Goal: Register for event/course

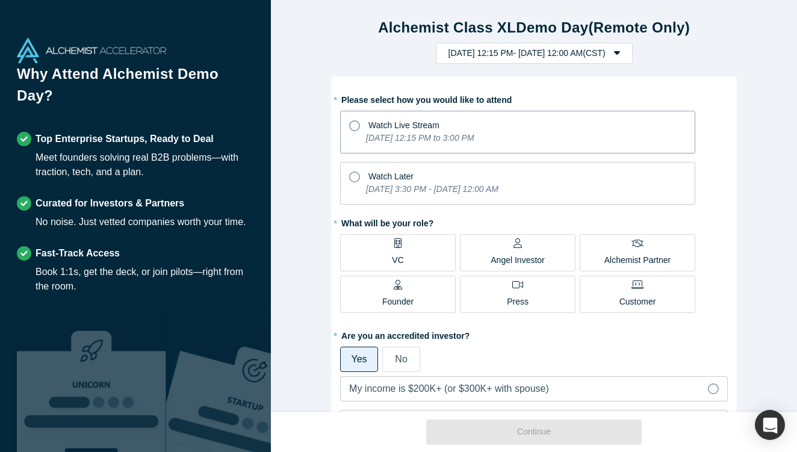
click at [350, 128] on icon at bounding box center [354, 125] width 11 height 11
click at [0, 0] on input "Watch Live Stream [DATE] 12:15 PM to 3:00 PM" at bounding box center [0, 0] width 0 height 0
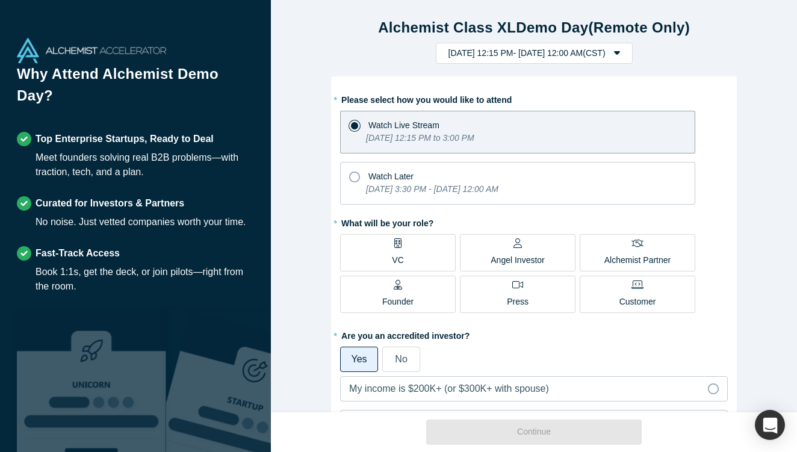
click at [391, 251] on label "VC" at bounding box center [398, 252] width 116 height 37
click at [0, 0] on input "VC" at bounding box center [0, 0] width 0 height 0
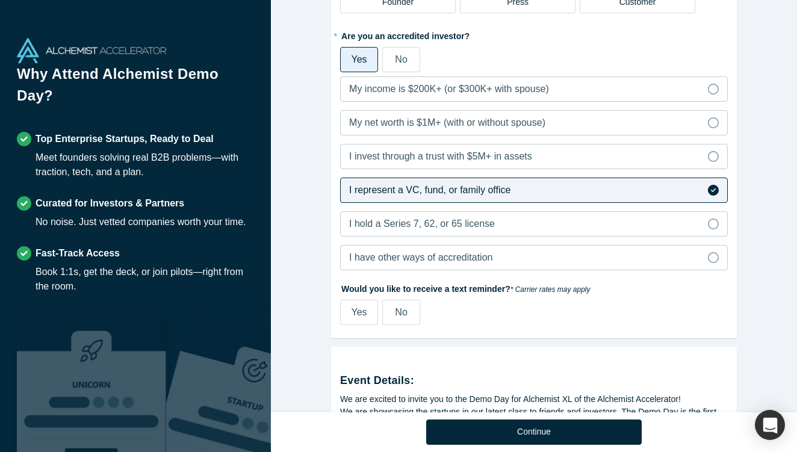
scroll to position [321, 0]
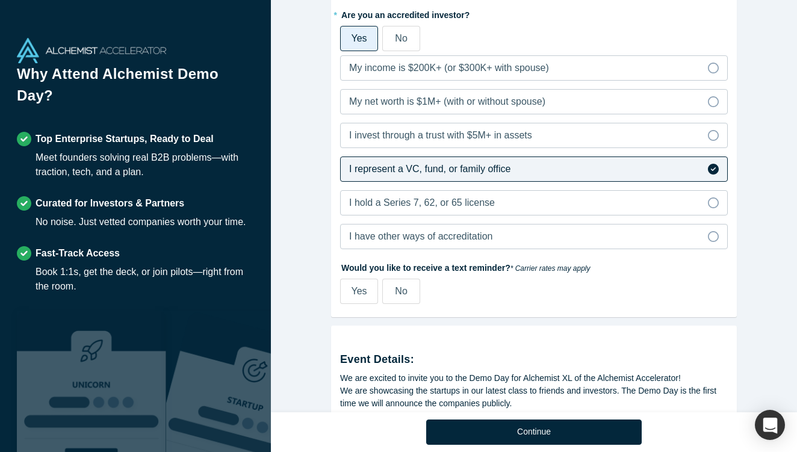
click at [362, 297] on div "Yes" at bounding box center [360, 291] width 16 height 14
click at [0, 0] on input "Yes" at bounding box center [0, 0] width 0 height 0
select select "US"
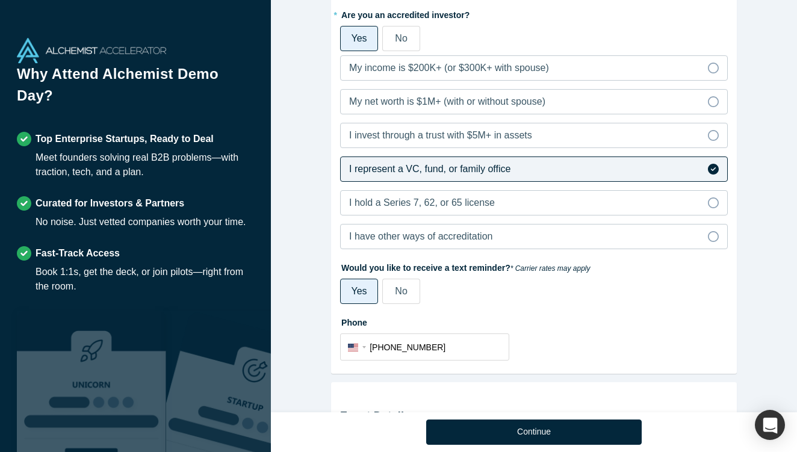
click at [391, 293] on label "No" at bounding box center [401, 291] width 38 height 25
click at [0, 0] on input "No" at bounding box center [0, 0] width 0 height 0
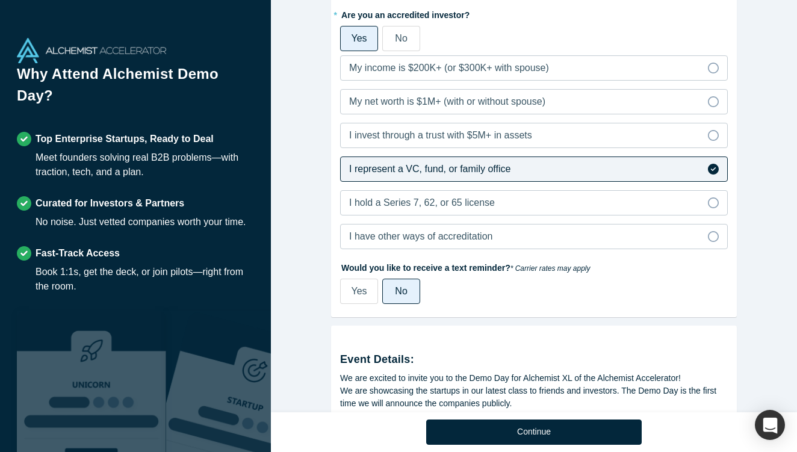
click at [363, 294] on span "Yes" at bounding box center [360, 291] width 16 height 10
click at [0, 0] on input "Yes" at bounding box center [0, 0] width 0 height 0
select select "US"
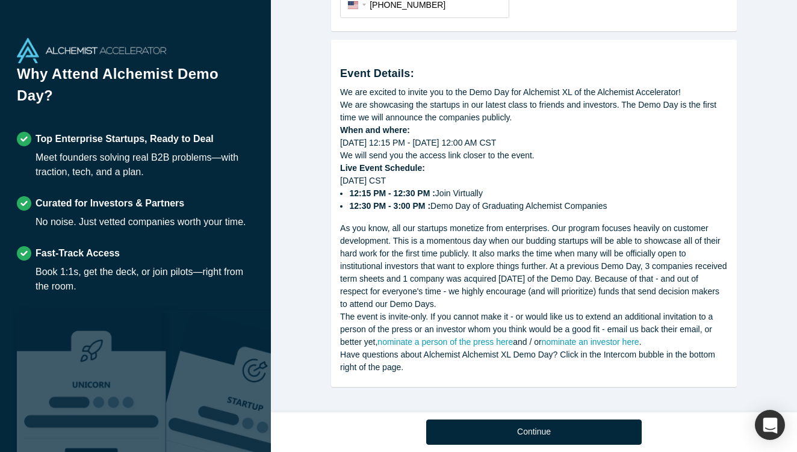
scroll to position [665, 0]
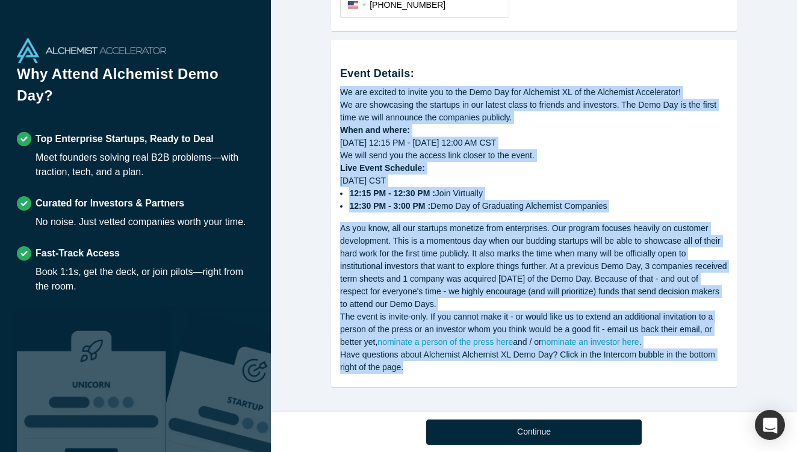
drag, startPoint x: 341, startPoint y: 88, endPoint x: 447, endPoint y: 363, distance: 294.6
click at [447, 363] on div "Event Details: We are excited to invite you to the Demo Day for Alchemist XL of…" at bounding box center [534, 211] width 388 height 325
copy div "We are excited to invite you to the Demo Day for Alchemist XL of the Alchemist …"
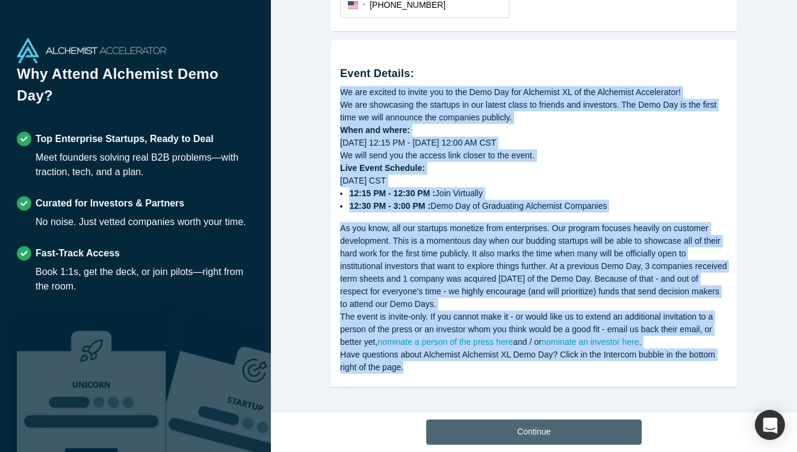
click at [466, 425] on button "Continue" at bounding box center [534, 432] width 216 height 25
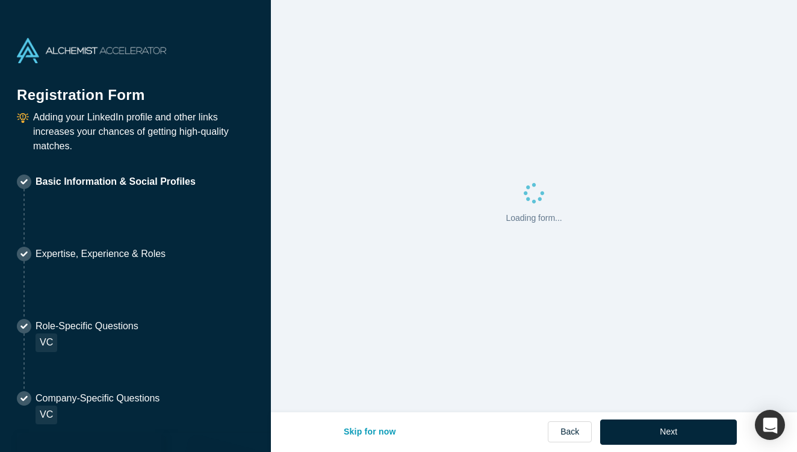
select select "US"
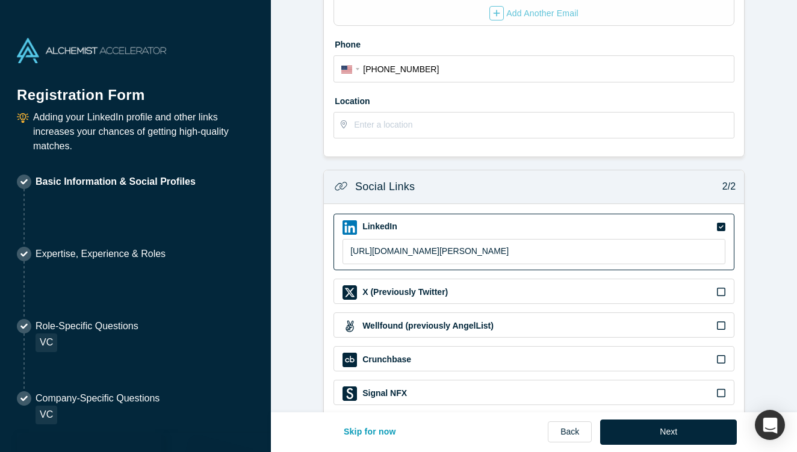
scroll to position [338, 0]
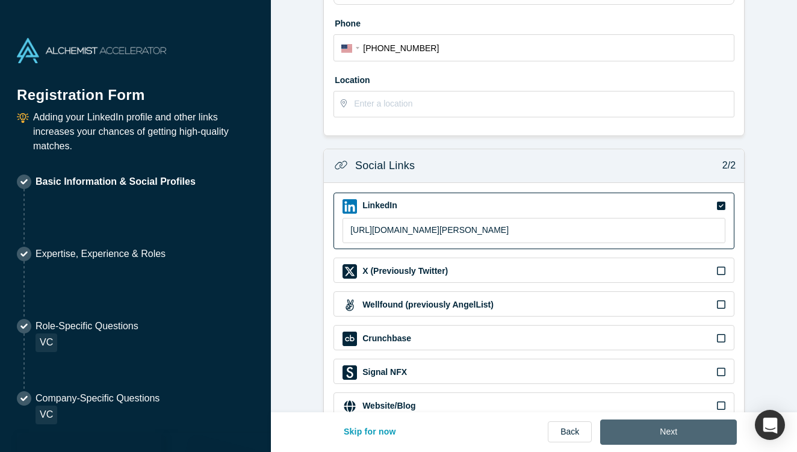
click at [649, 431] on button "Next" at bounding box center [668, 432] width 137 height 25
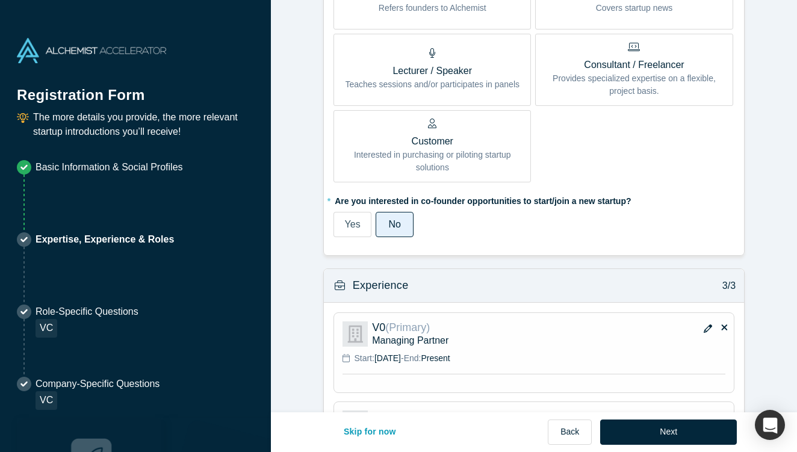
scroll to position [780, 0]
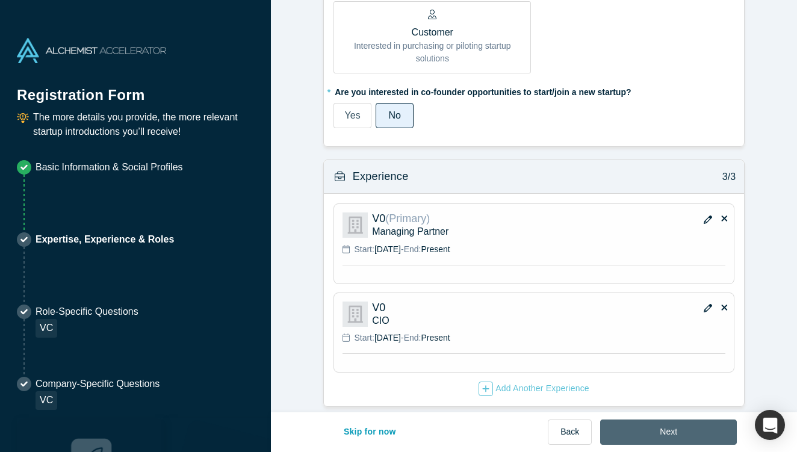
click at [685, 434] on button "Next" at bounding box center [668, 432] width 137 height 25
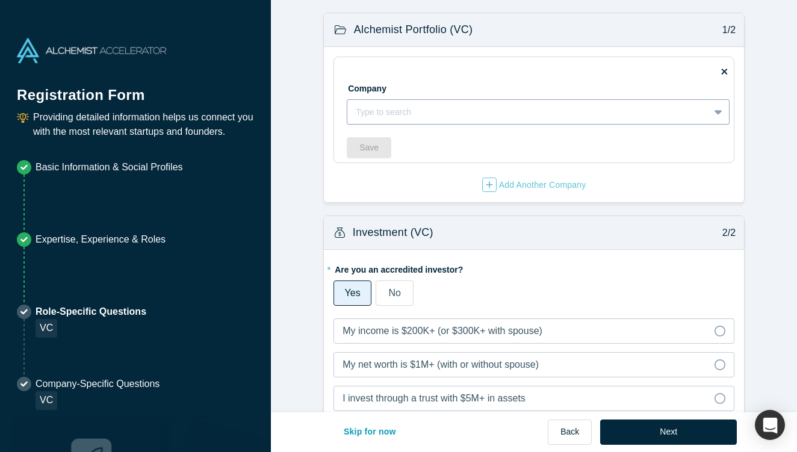
click at [582, 110] on div at bounding box center [528, 112] width 345 height 15
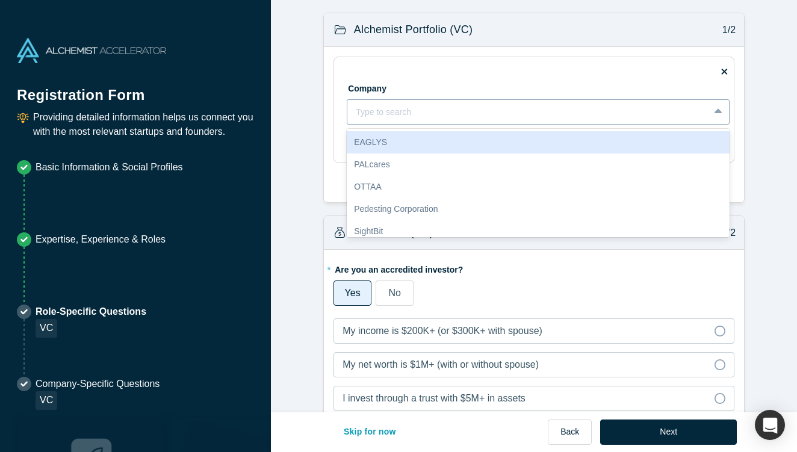
click at [582, 110] on div at bounding box center [528, 112] width 345 height 15
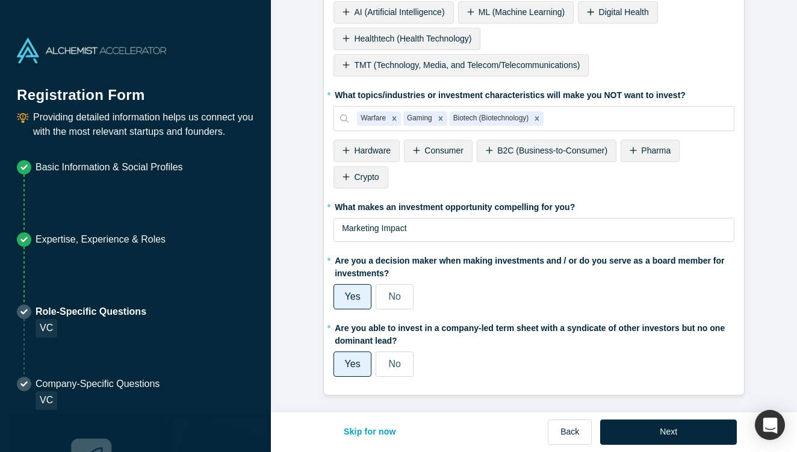
scroll to position [574, 0]
click at [656, 437] on button "Next" at bounding box center [668, 432] width 137 height 25
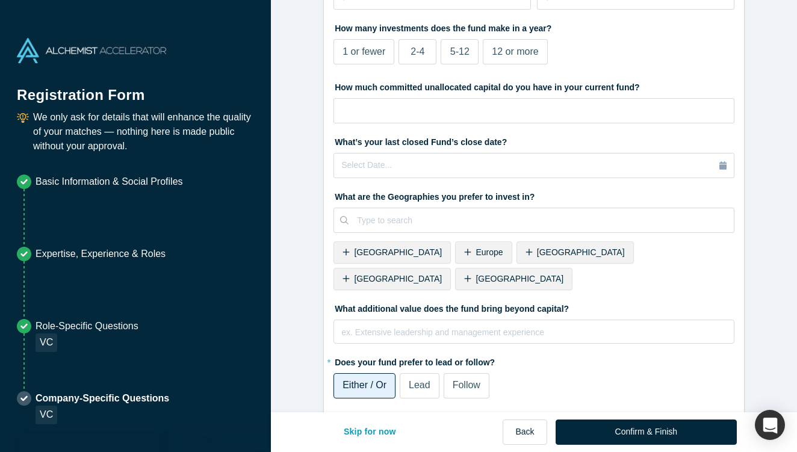
scroll to position [402, 0]
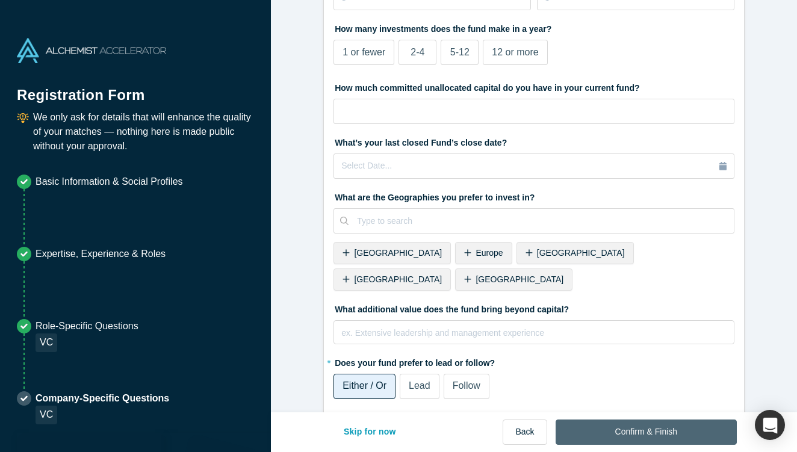
click at [631, 434] on button "Confirm & Finish" at bounding box center [646, 432] width 181 height 25
